Goal: Task Accomplishment & Management: Complete application form

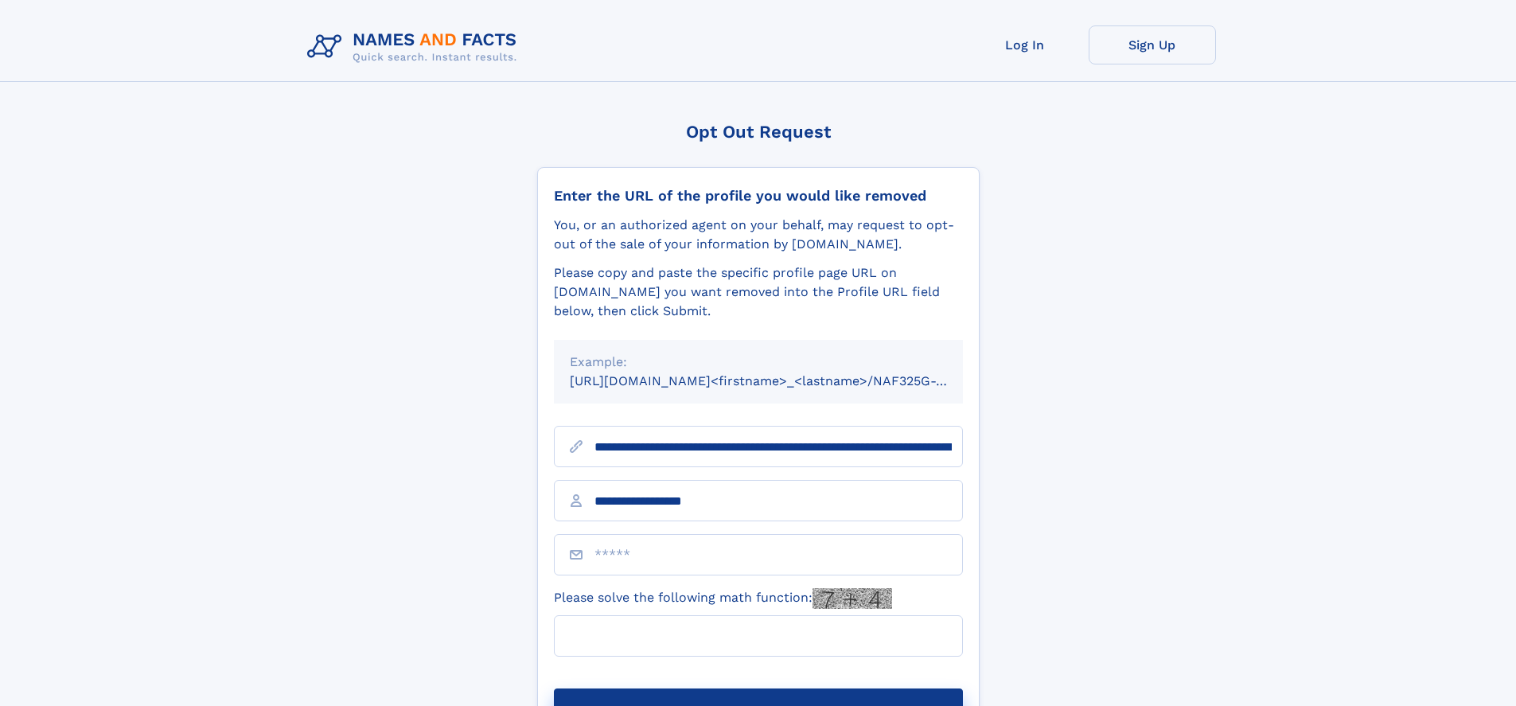
type input "**********"
type input "**"
click at [757, 688] on button "Submit Opt Out Request" at bounding box center [758, 713] width 409 height 51
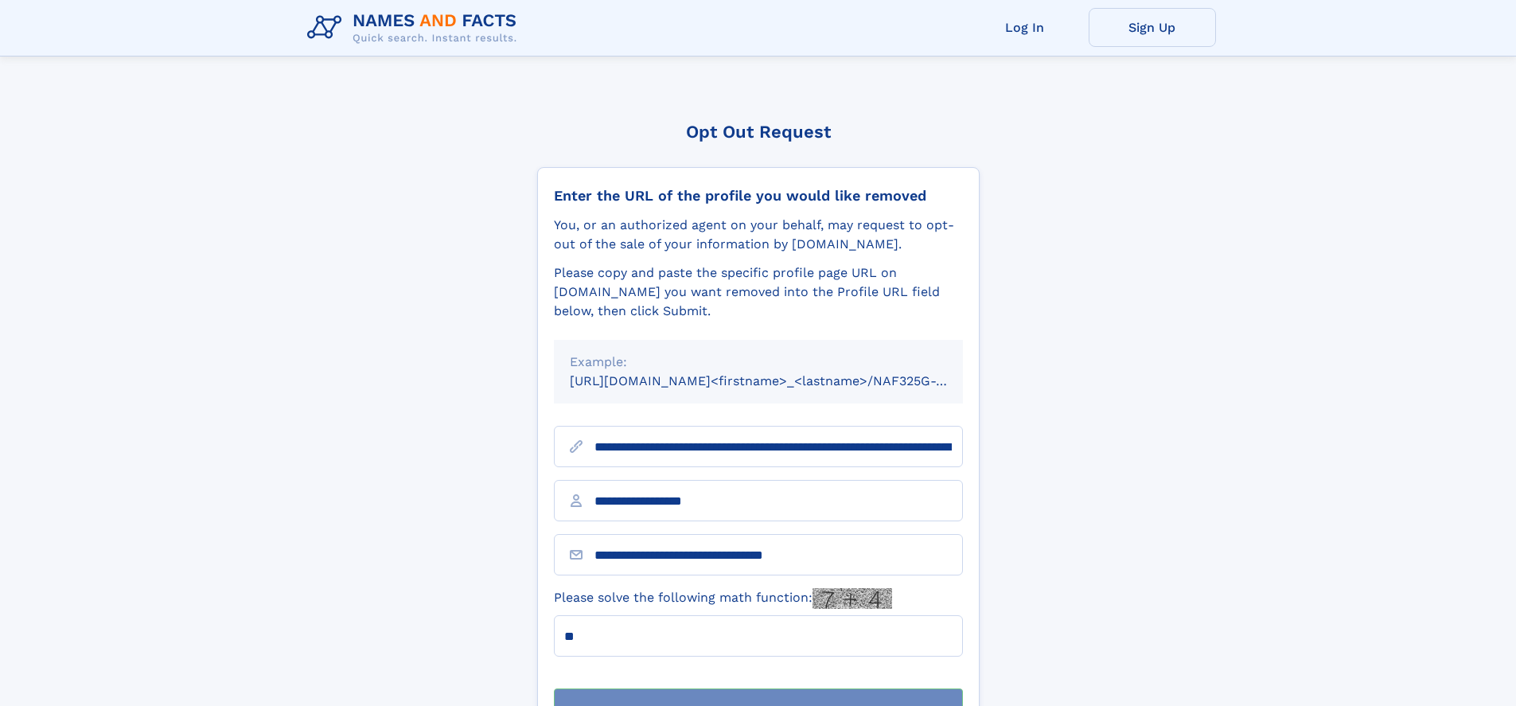
scroll to position [51, 0]
